Goal: Task Accomplishment & Management: Manage account settings

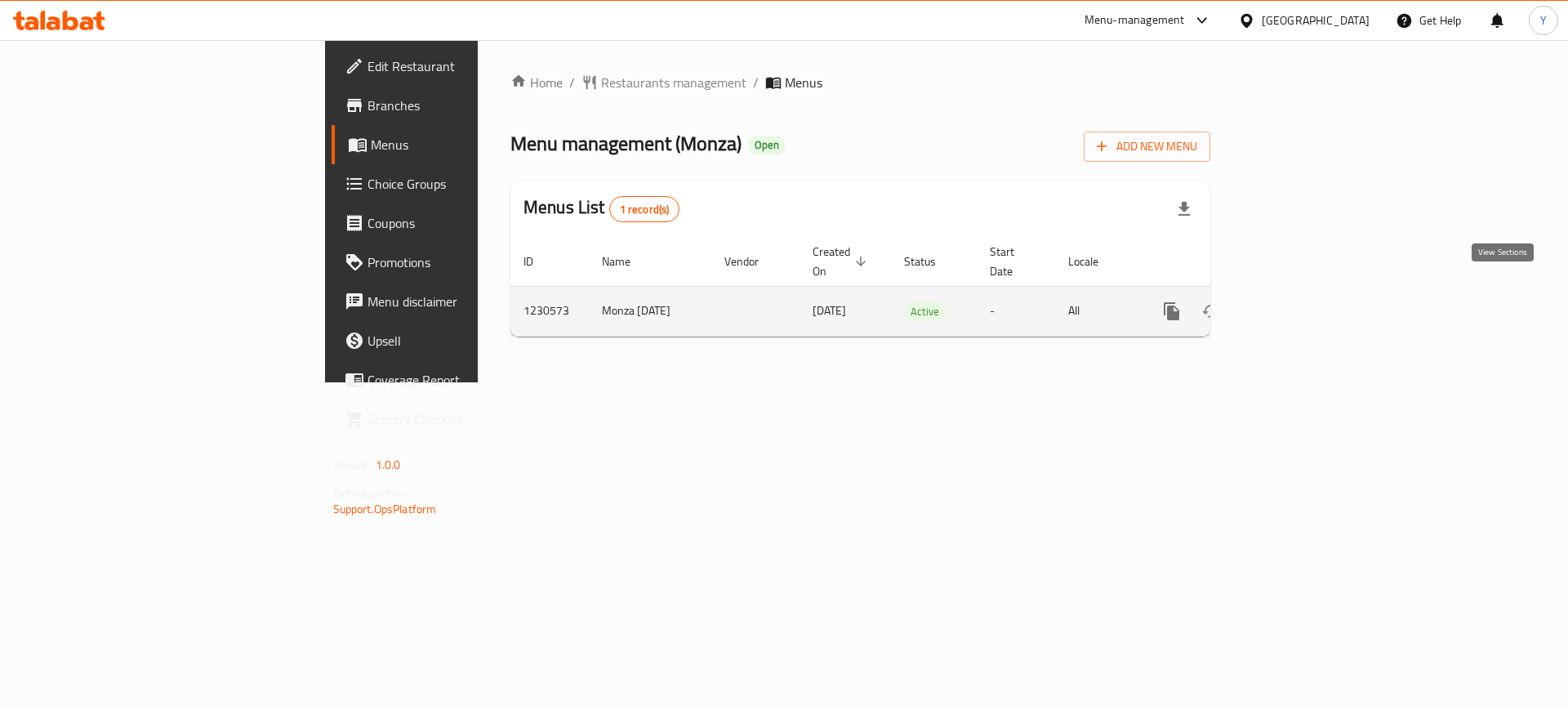
click at [1300, 301] on icon "enhanced table" at bounding box center [1290, 311] width 20 height 20
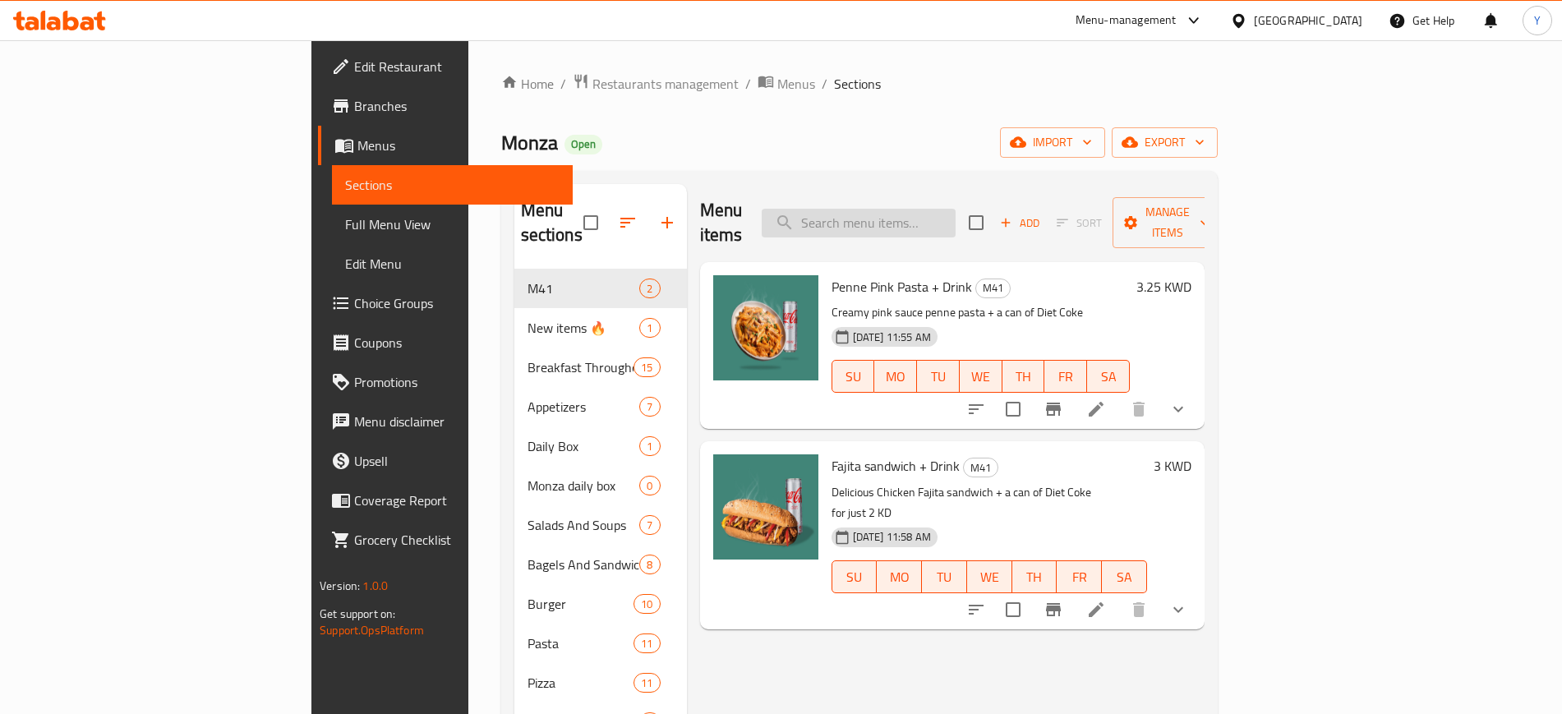
click at [955, 211] on input "search" at bounding box center [858, 223] width 194 height 29
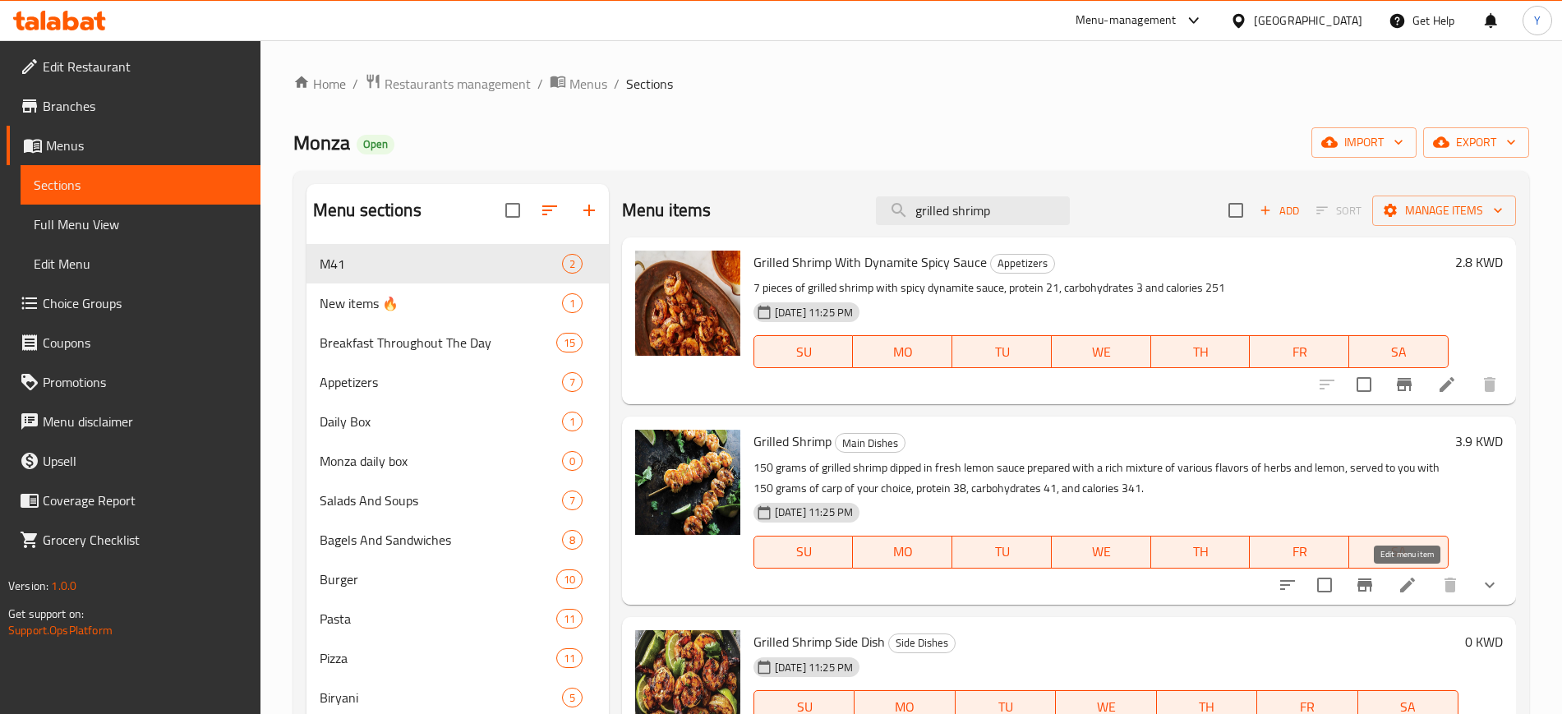
type input "grilled shrimp"
click at [1410, 579] on icon at bounding box center [1407, 585] width 20 height 20
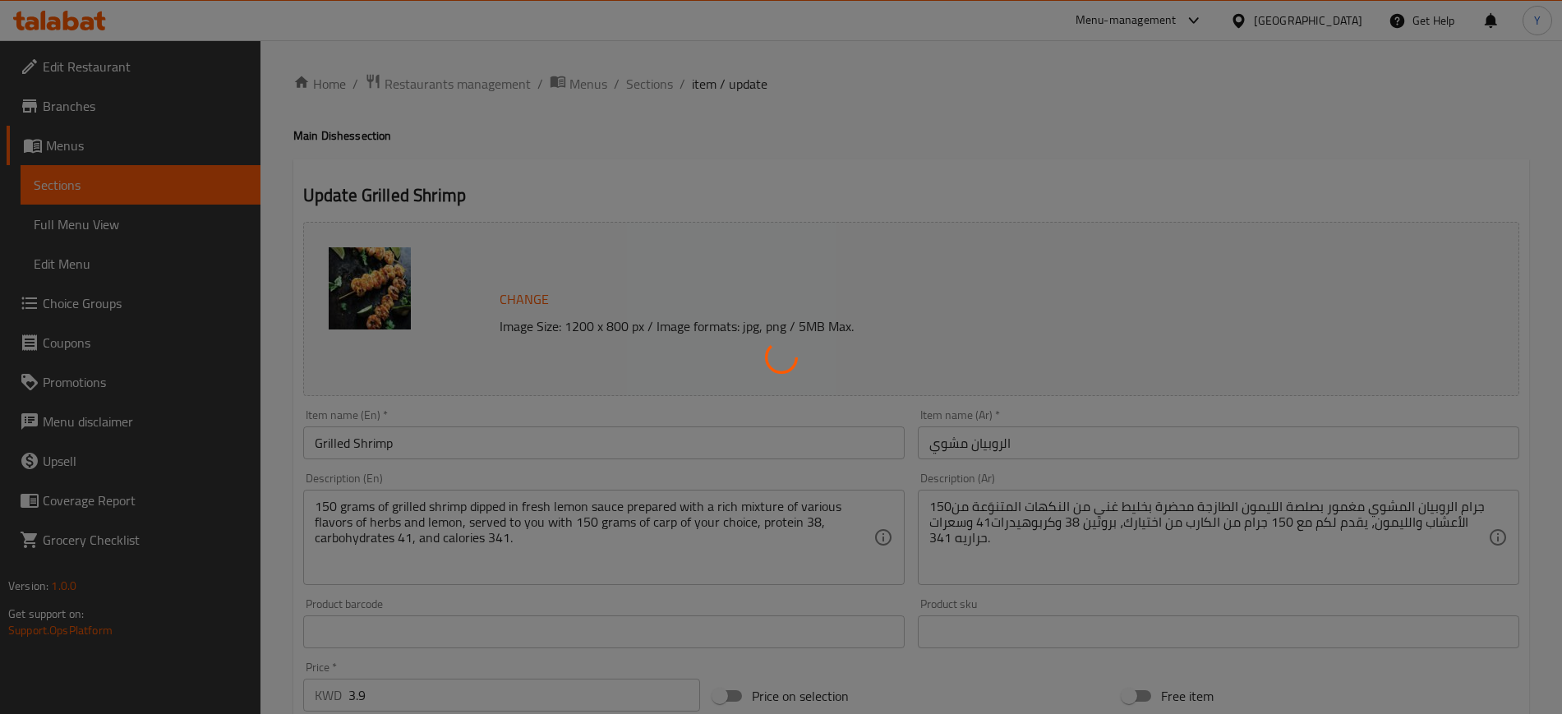
click at [461, 444] on div at bounding box center [781, 357] width 1562 height 714
click at [441, 444] on div at bounding box center [781, 357] width 1562 height 714
type input "إختيارك من الاضافات:"
type input "1"
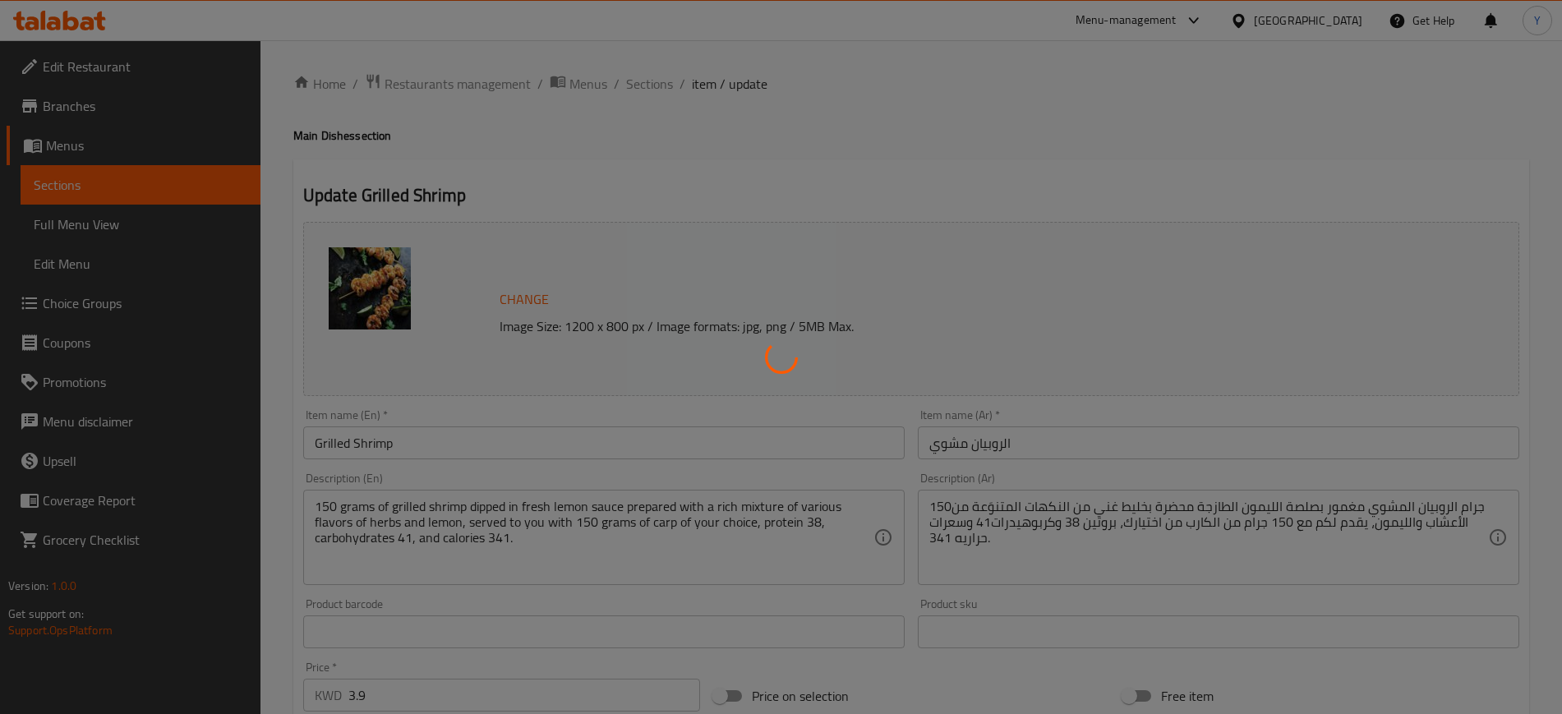
type input "1"
type input "إختيارك من الكارب:"
type input "1"
type input "إختيارك من المشروب الغازي:"
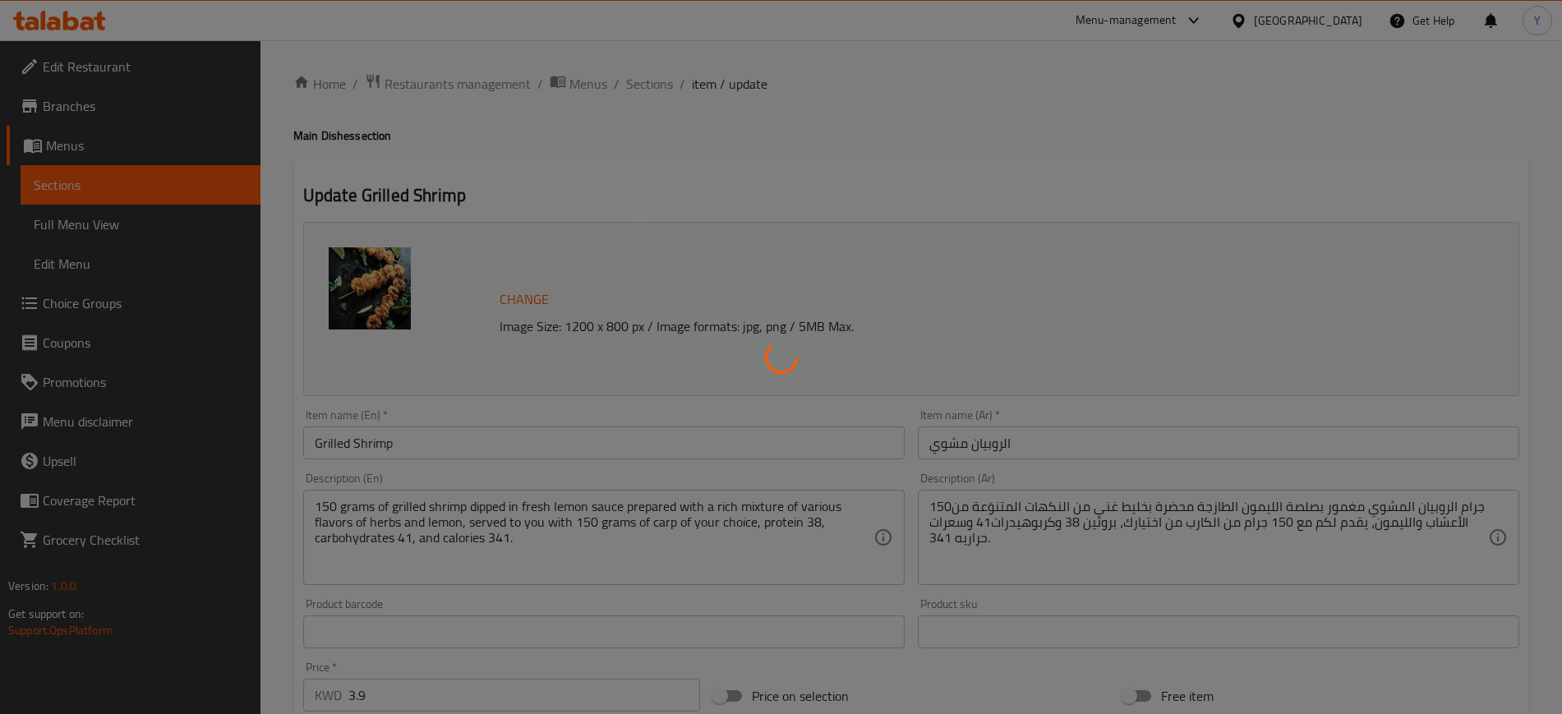
type input "0"
type input "3"
type input "إختيارك من البطاطا:"
type input "0"
type input "4"
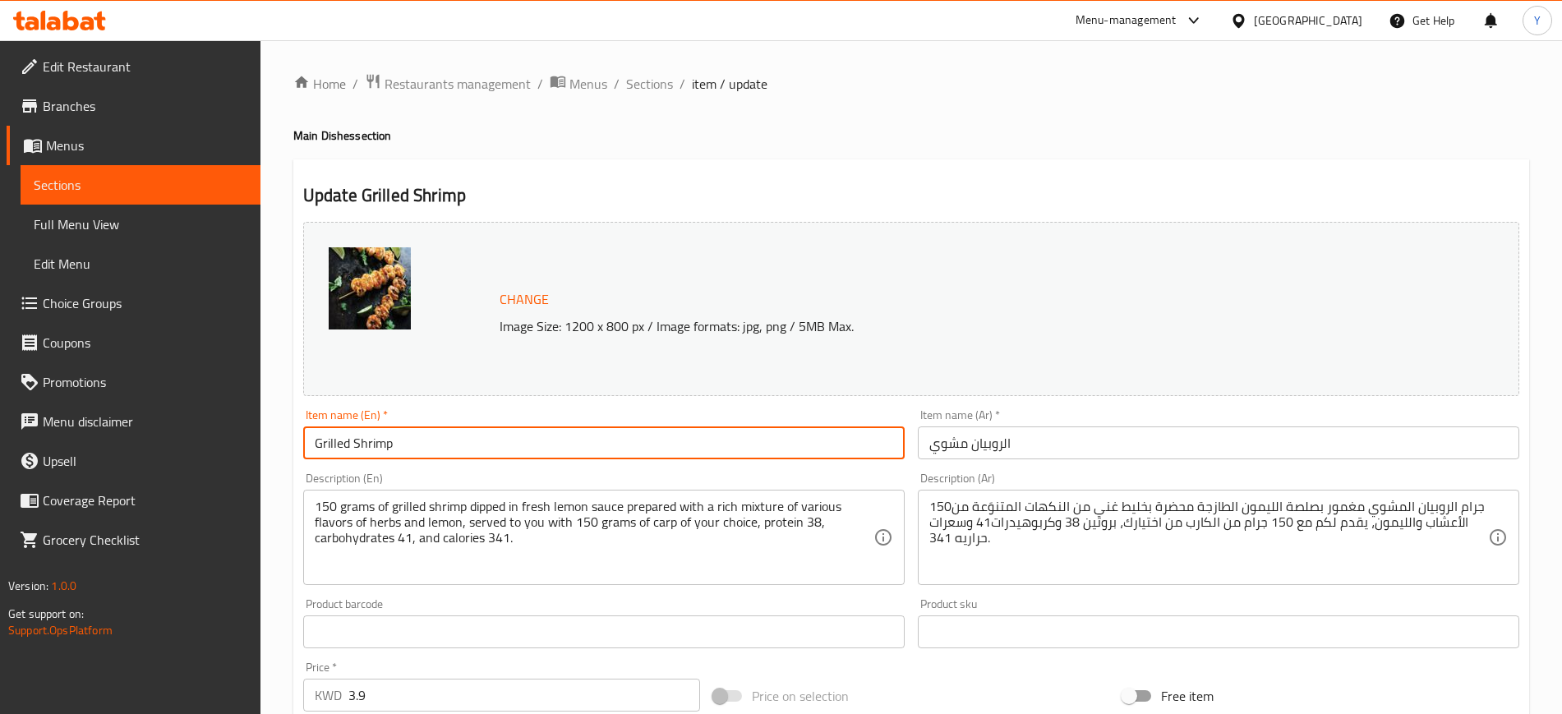
click at [441, 444] on input "Grilled Shrimp" at bounding box center [603, 442] width 601 height 33
type input "Grilled Shrimp 150 gram"
click at [1050, 442] on input "الروبيان مشوي" at bounding box center [1218, 442] width 601 height 33
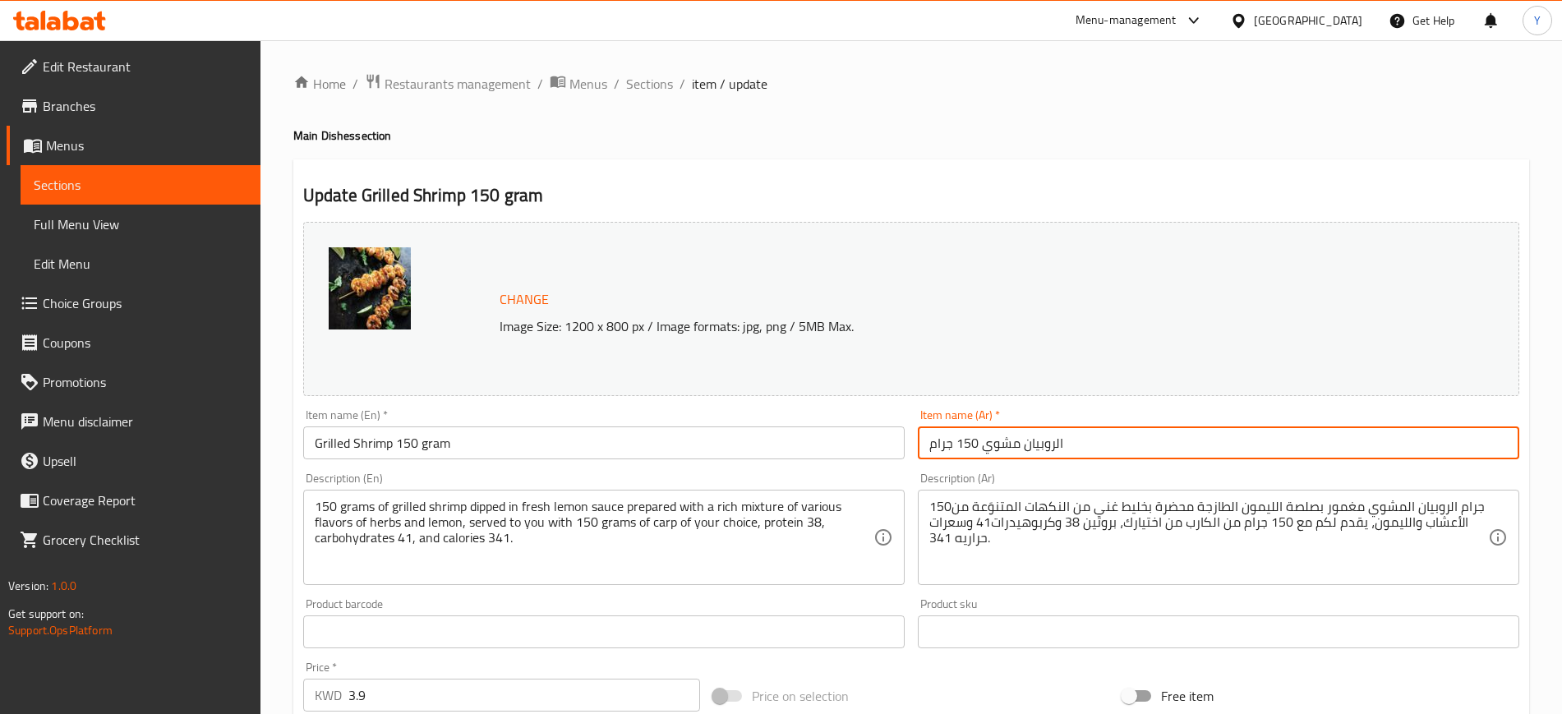
scroll to position [700, 0]
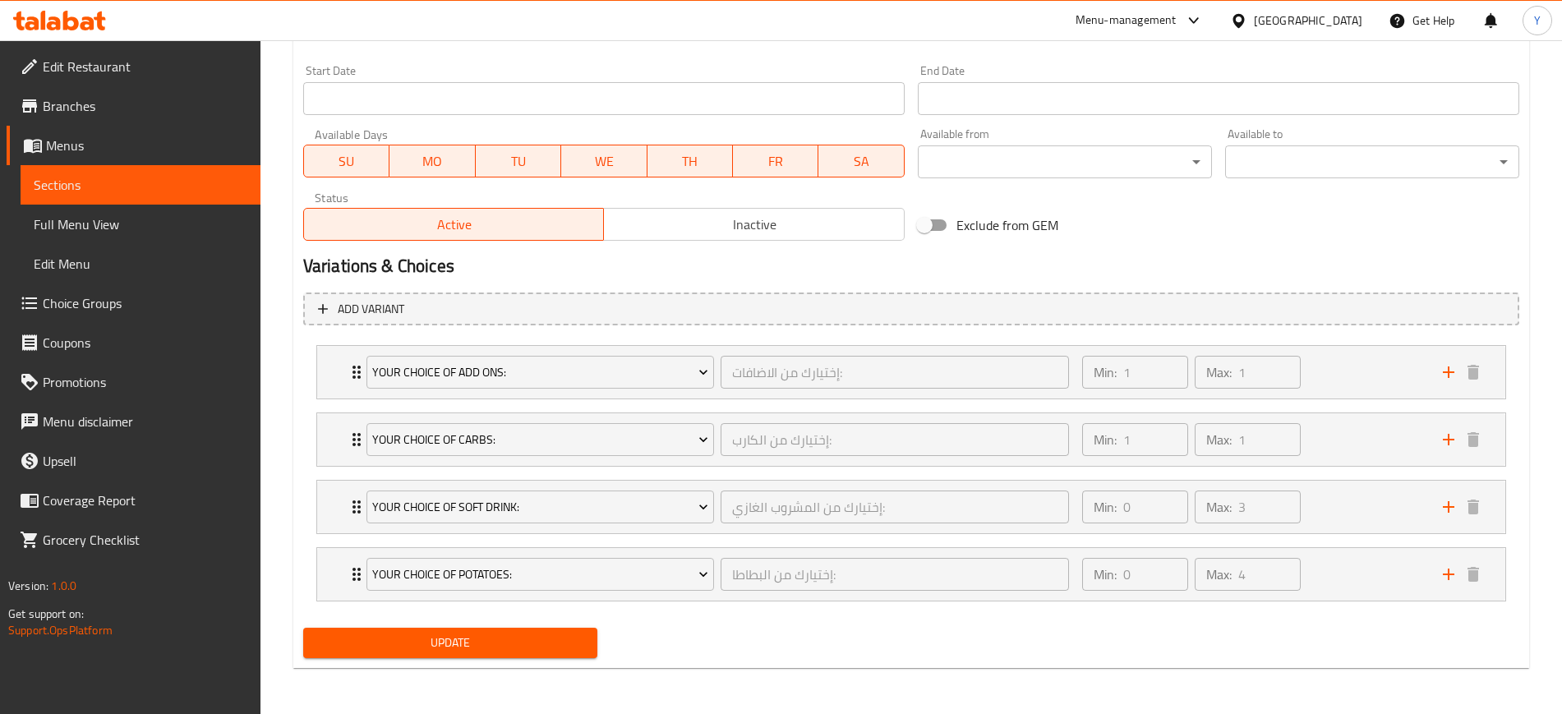
type input "الروبيان مشوي 150 جرام"
click at [461, 642] on span "Update" at bounding box center [450, 642] width 268 height 21
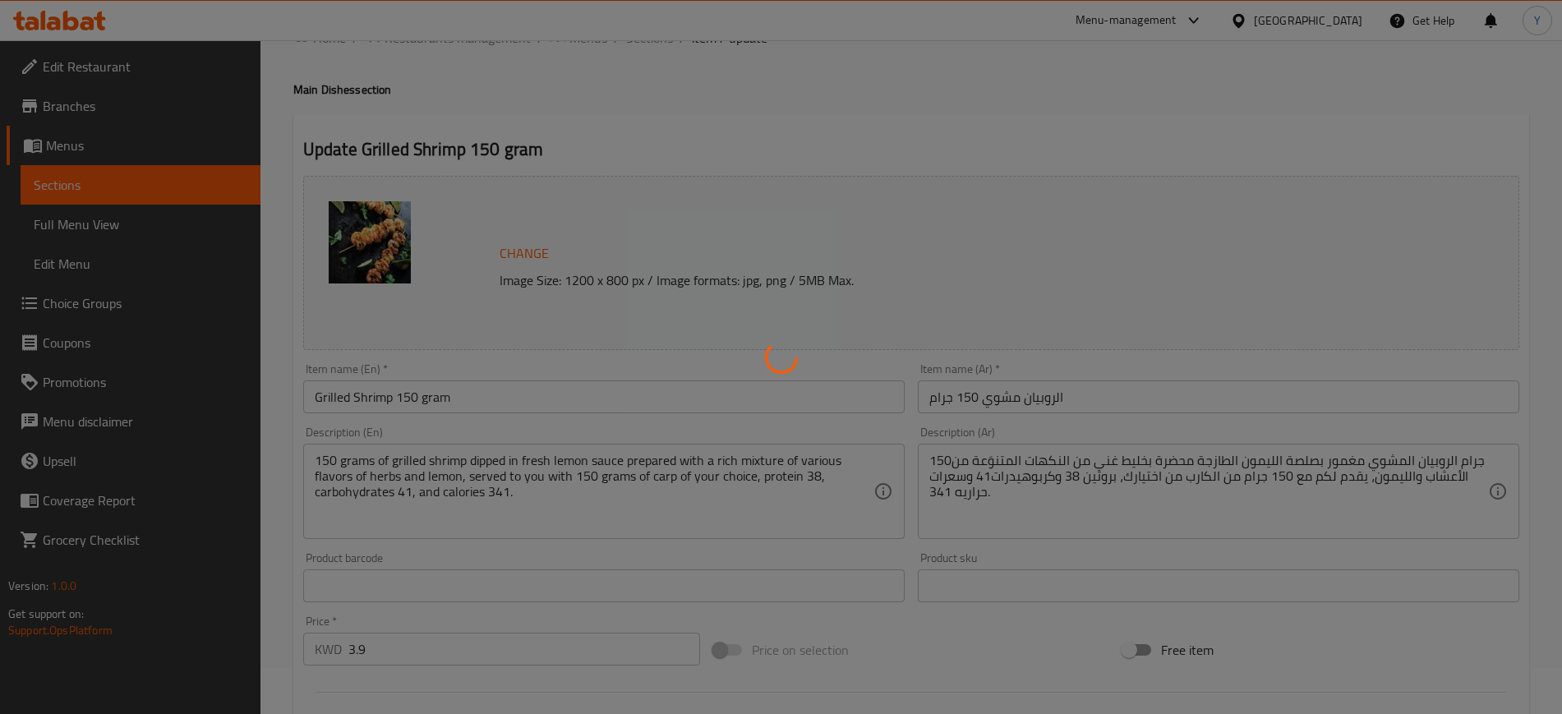
scroll to position [0, 0]
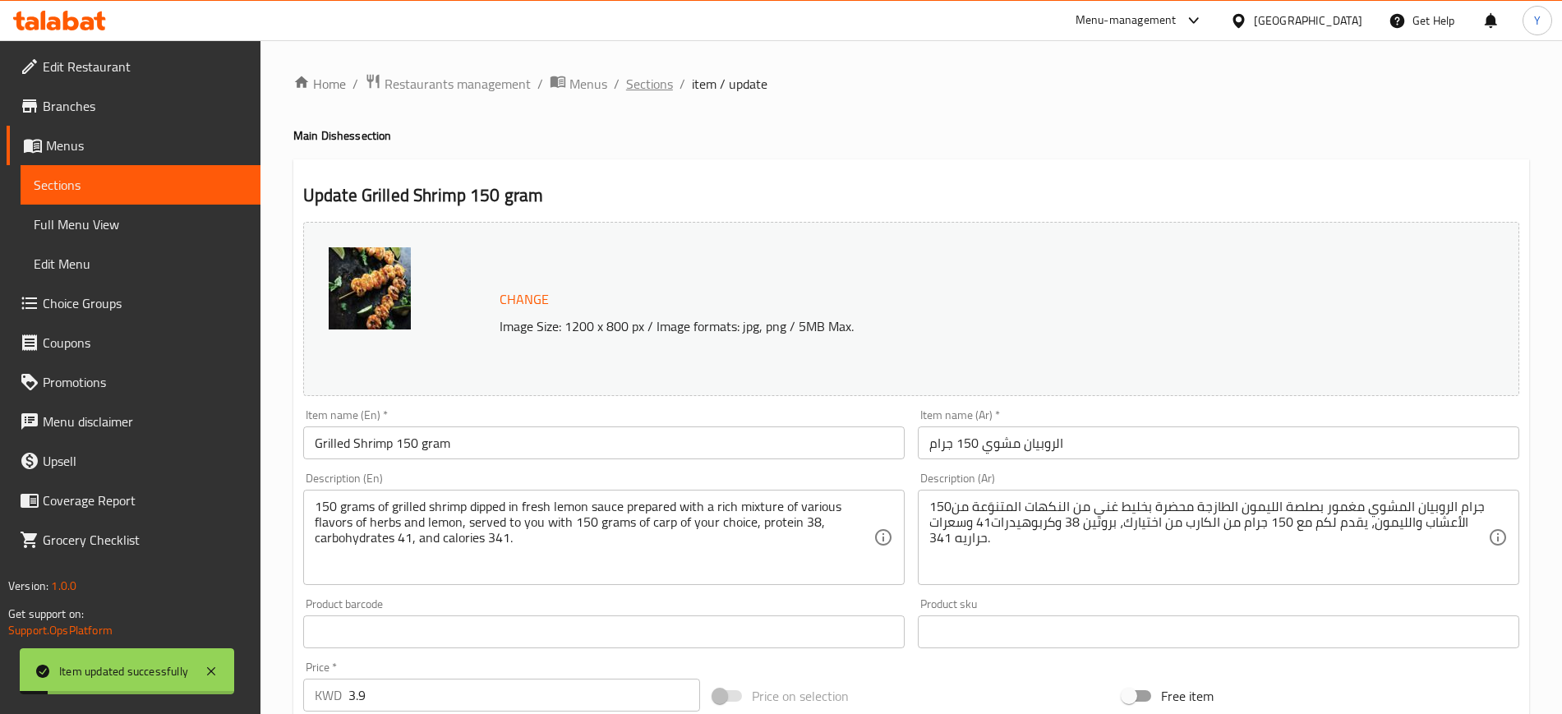
click at [646, 78] on span "Sections" at bounding box center [649, 84] width 47 height 20
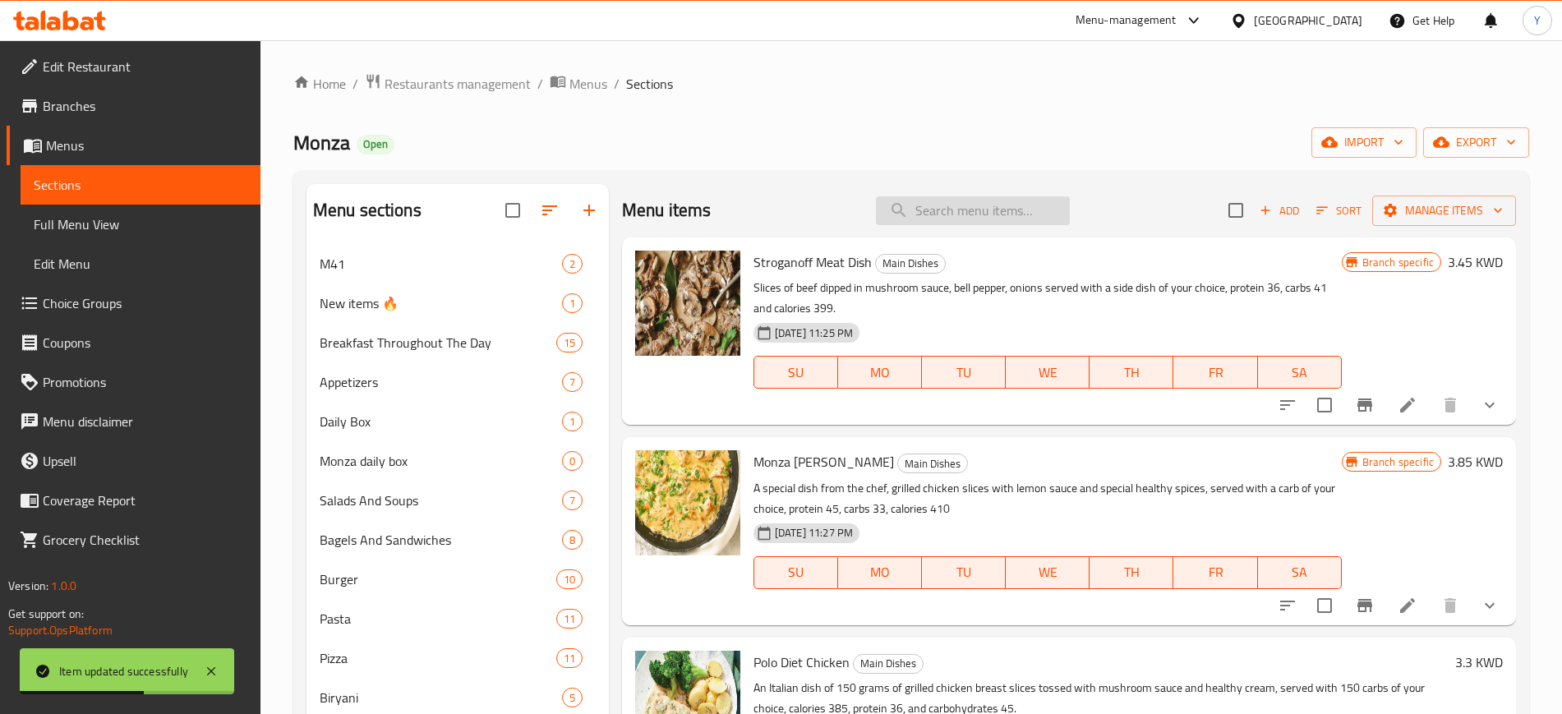
click at [918, 212] on input "search" at bounding box center [973, 210] width 194 height 29
type input "ب"
type input "ل"
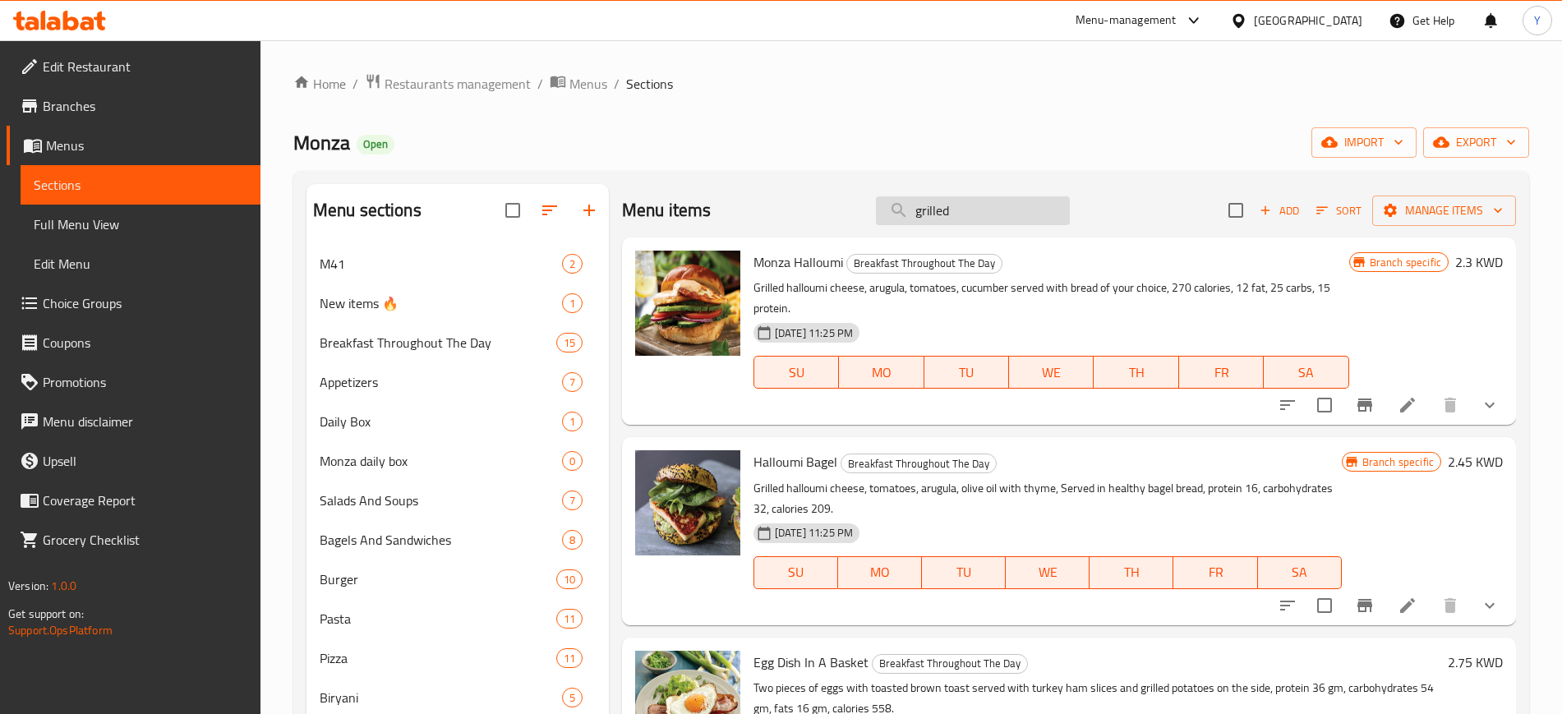
click at [982, 211] on input "grilled" at bounding box center [973, 210] width 194 height 29
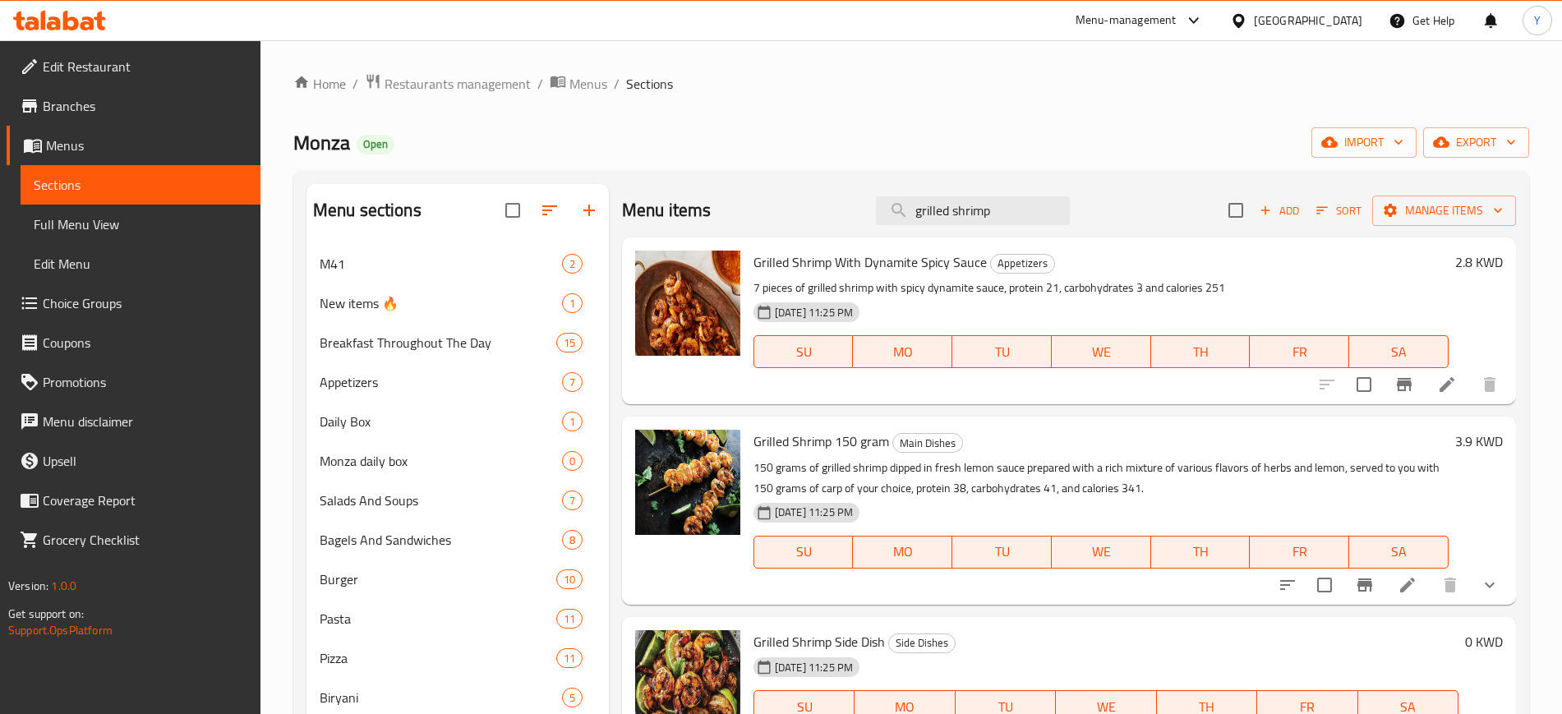
scroll to position [253, 0]
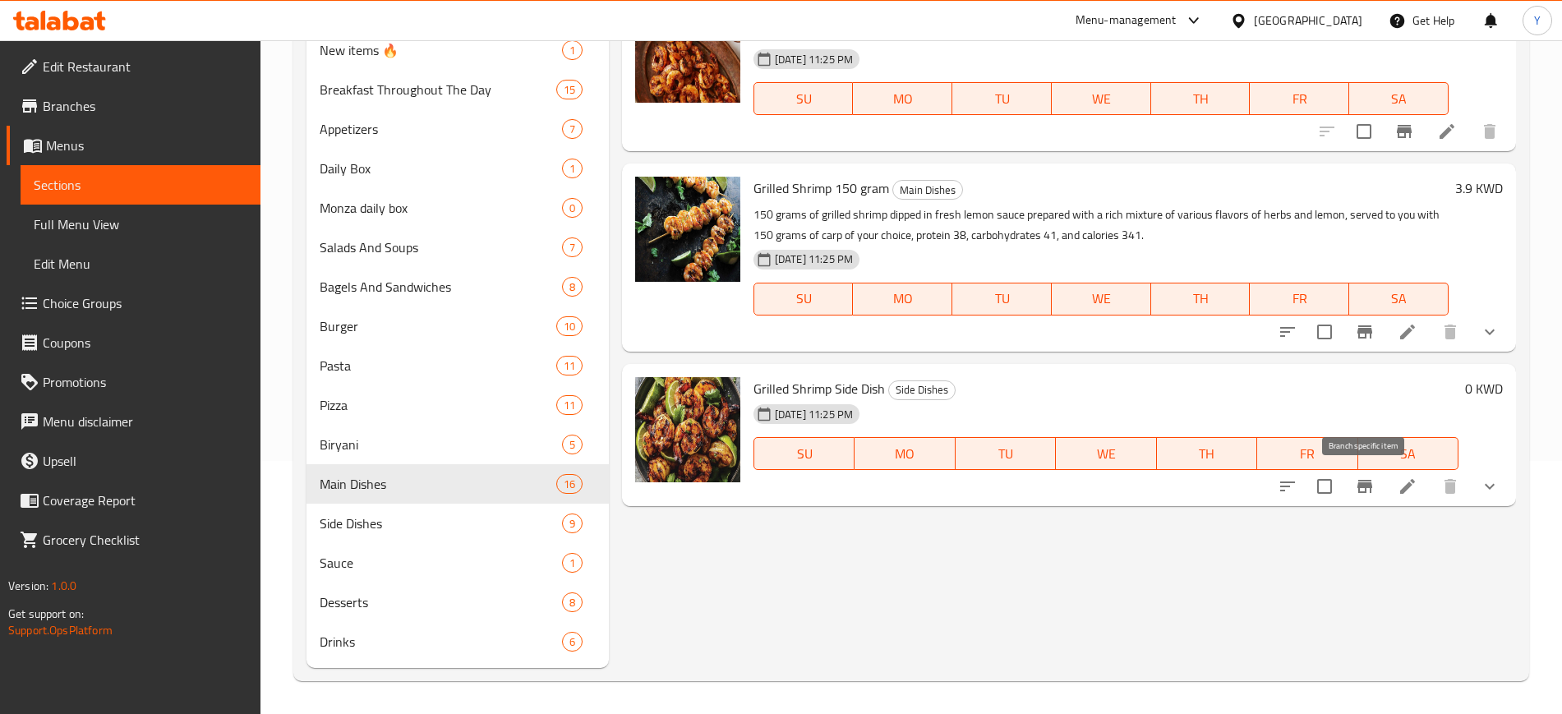
type input "grilled shrimp"
click at [1362, 478] on icon "Branch-specific-item" at bounding box center [1365, 486] width 20 height 20
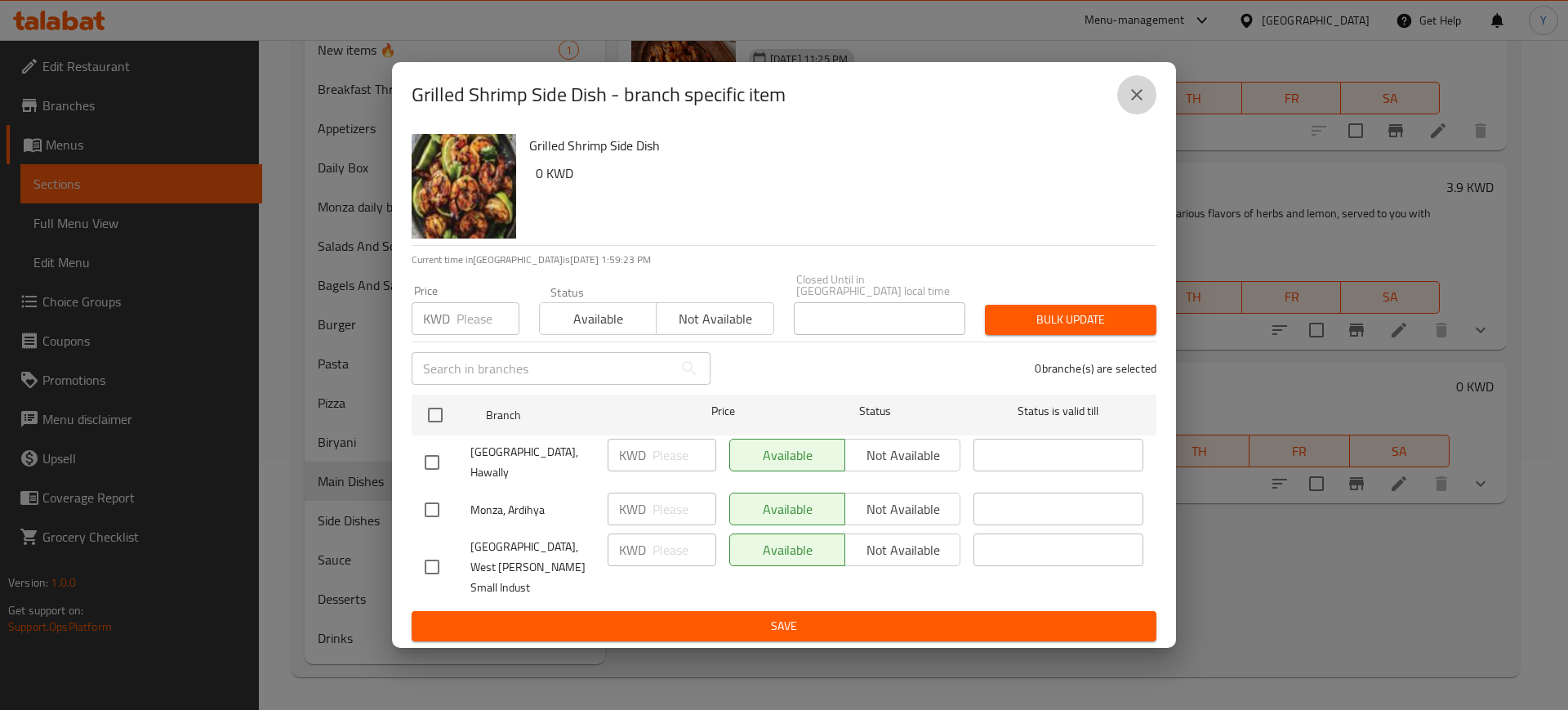
click at [1140, 100] on icon "close" at bounding box center [1136, 94] width 11 height 11
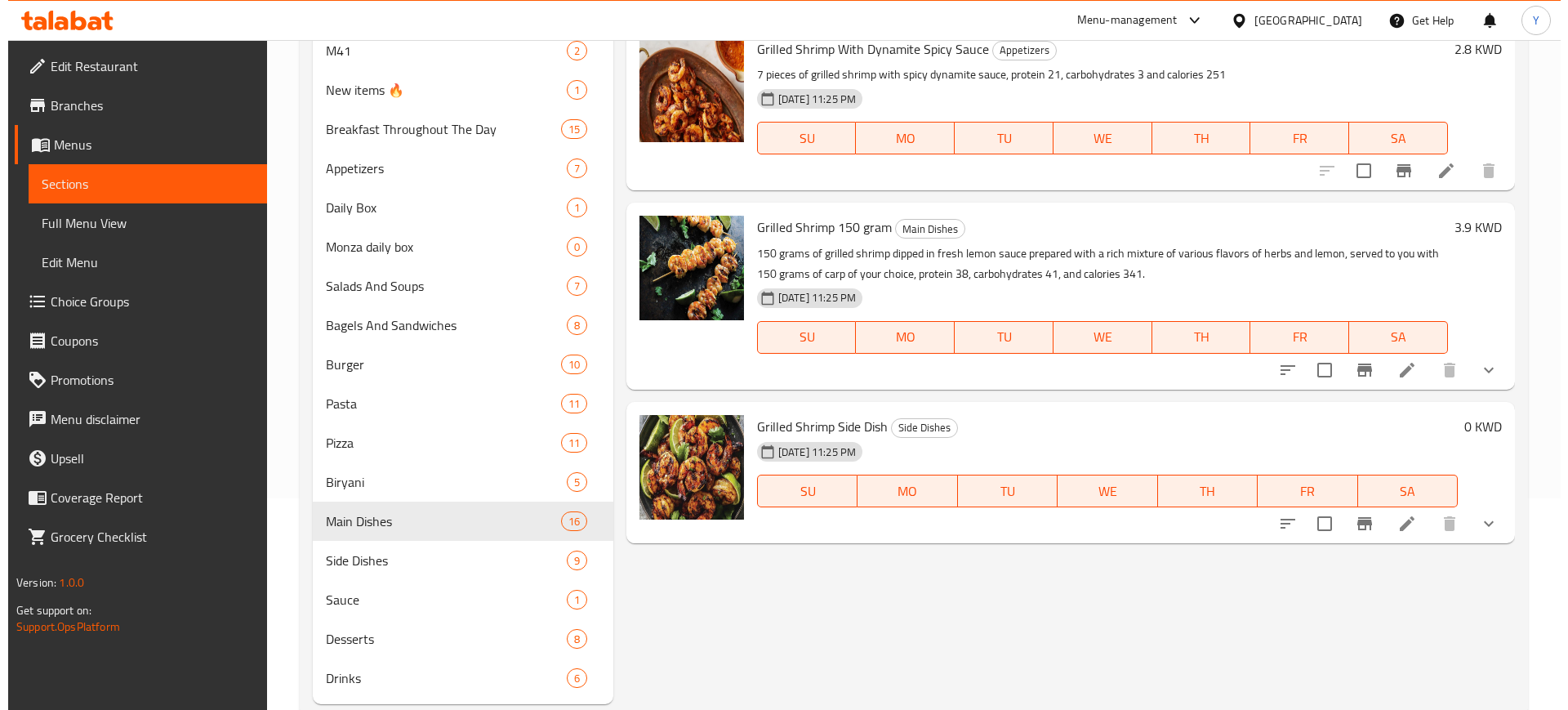
scroll to position [0, 0]
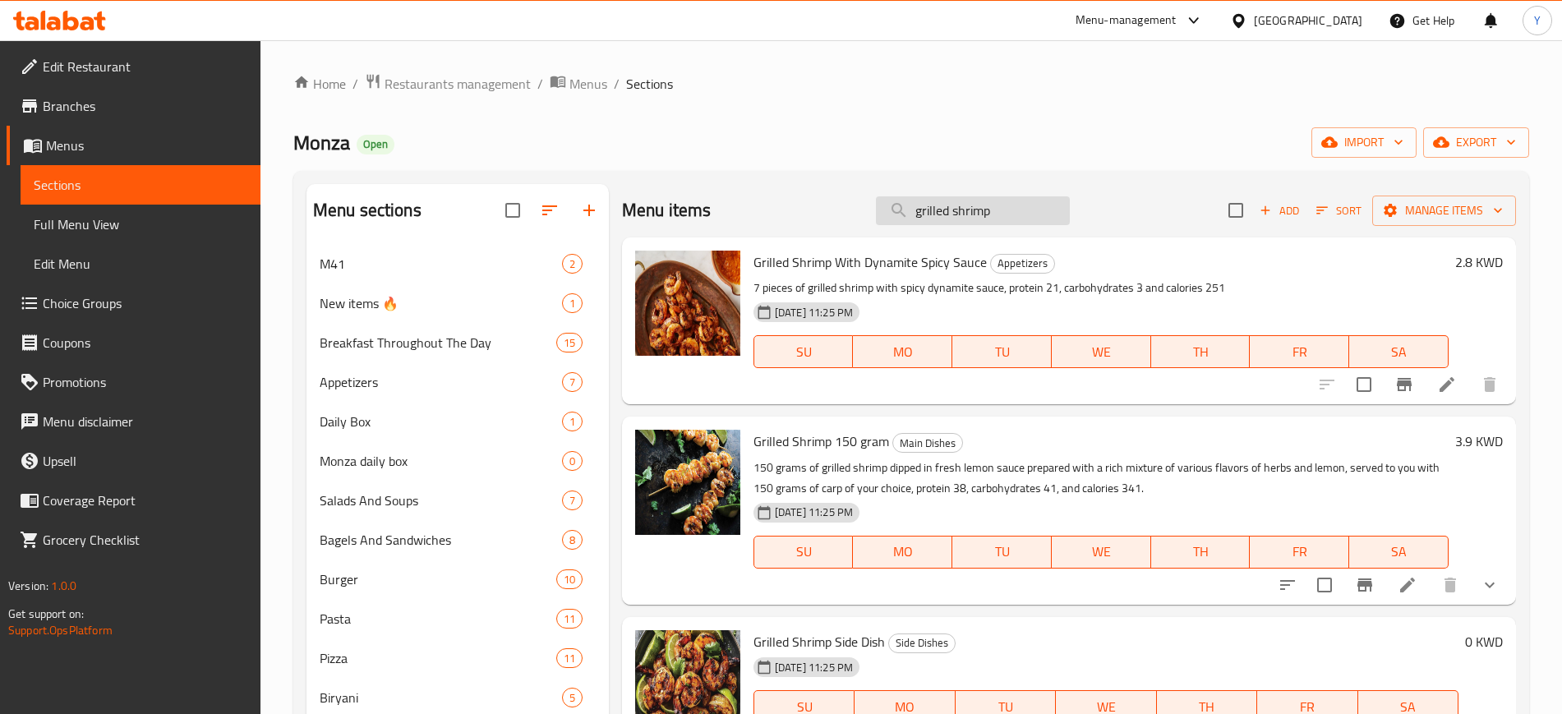
click at [971, 217] on input "grilled shrimp" at bounding box center [973, 210] width 194 height 29
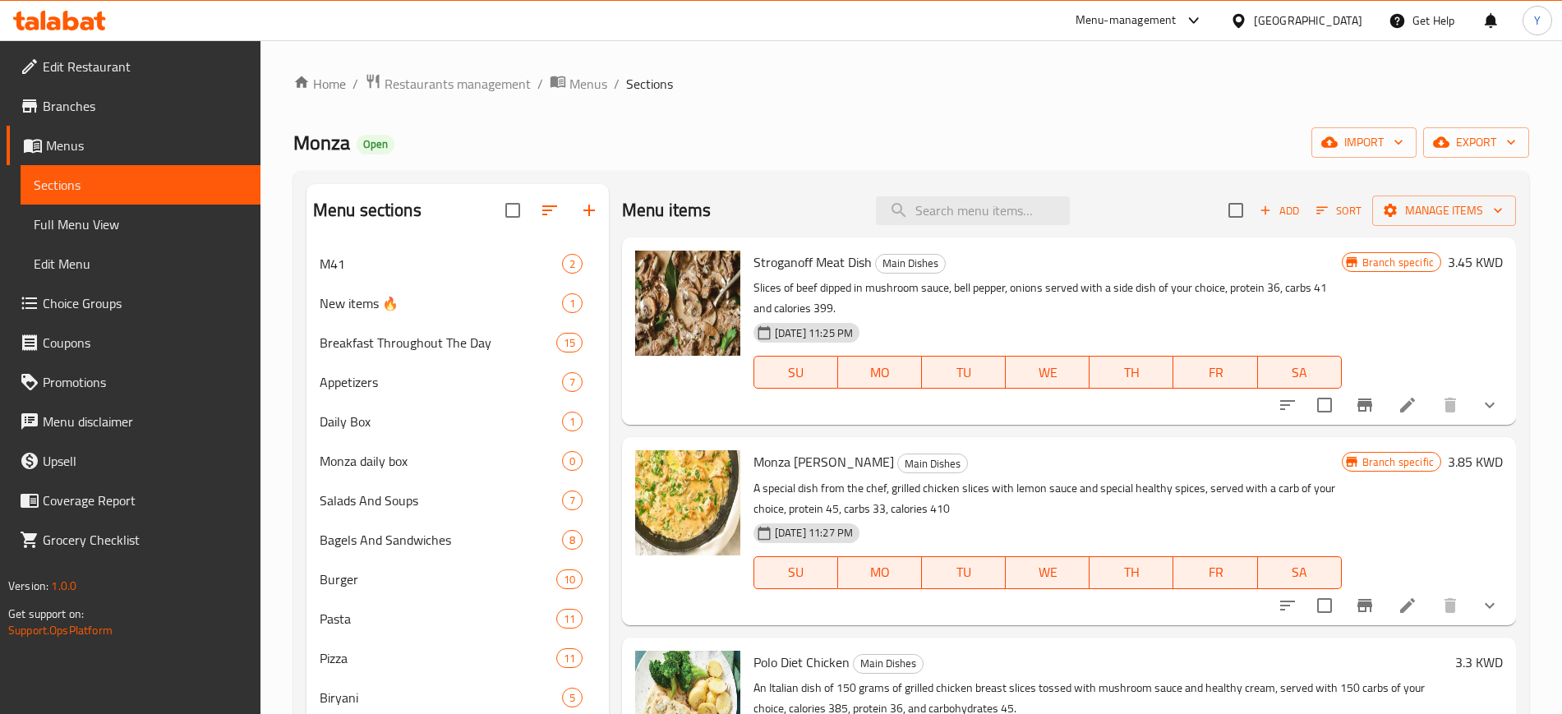
click at [841, 95] on div "Home / Restaurants management / Menus / Sections Monza Open import export Menu …" at bounding box center [910, 503] width 1235 height 861
drag, startPoint x: 304, startPoint y: 60, endPoint x: 757, endPoint y: 143, distance: 460.1
click at [757, 143] on div "Home / Restaurants management / Menus / Sections Monza Open import export Menu …" at bounding box center [910, 503] width 1301 height 927
click at [734, 99] on div "Home / Restaurants management / Menus / Sections Monza Open import export Menu …" at bounding box center [910, 503] width 1235 height 861
click at [1511, 152] on span "export" at bounding box center [1476, 142] width 80 height 21
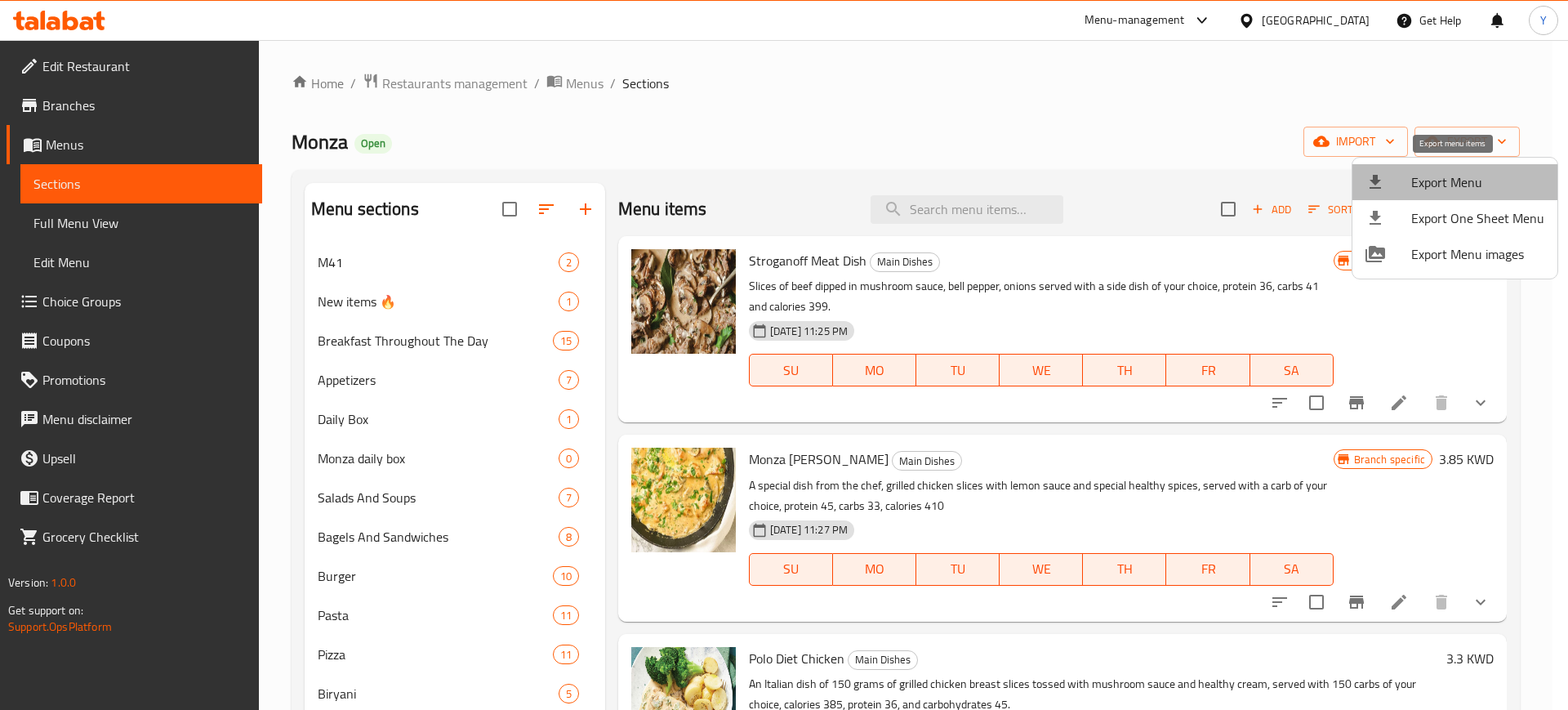
click at [1455, 190] on span "Export Menu" at bounding box center [1478, 182] width 133 height 20
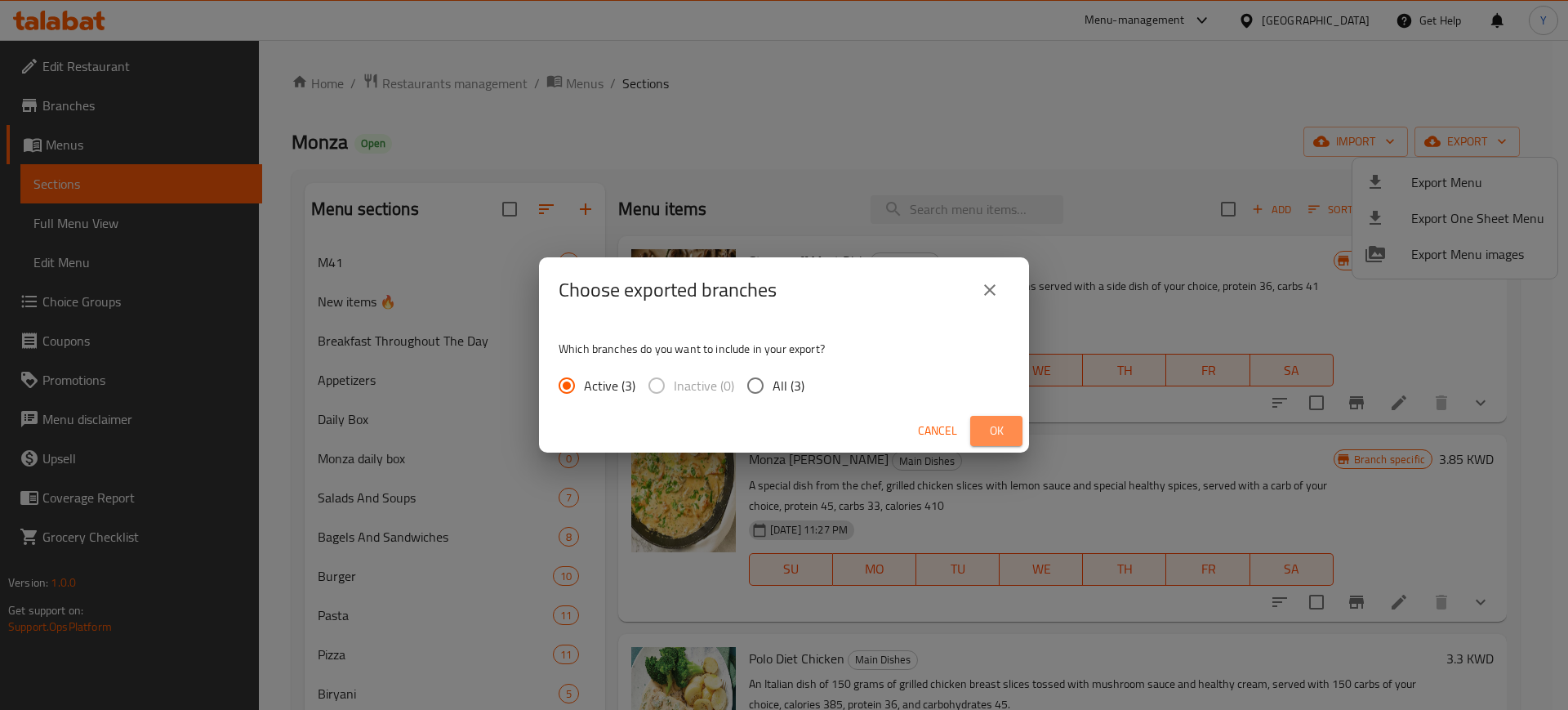
click at [1002, 436] on span "Ok" at bounding box center [996, 431] width 26 height 21
